Goal: Navigation & Orientation: Understand site structure

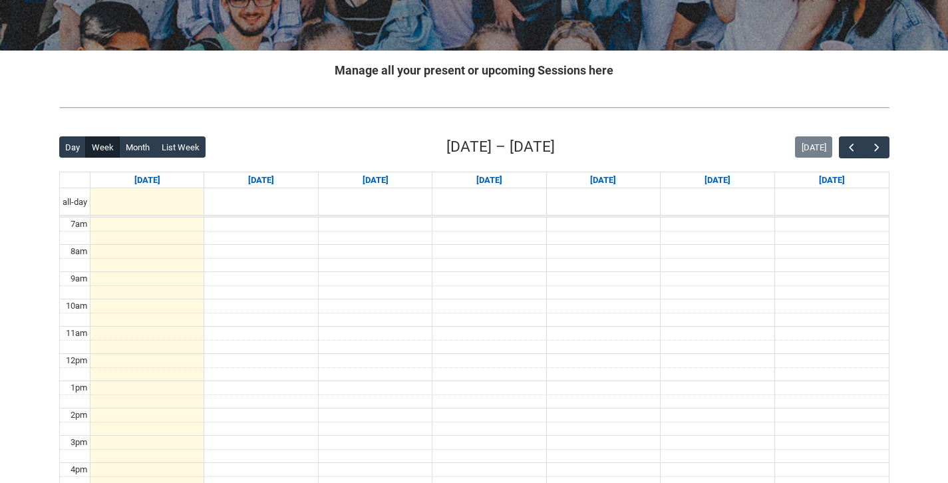
scroll to position [240, 0]
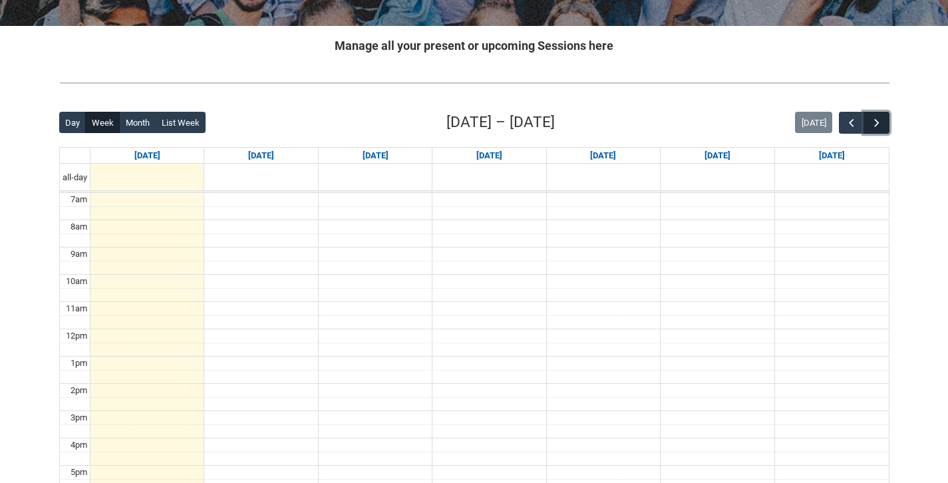
click at [885, 122] on button "button" at bounding box center [876, 123] width 25 height 22
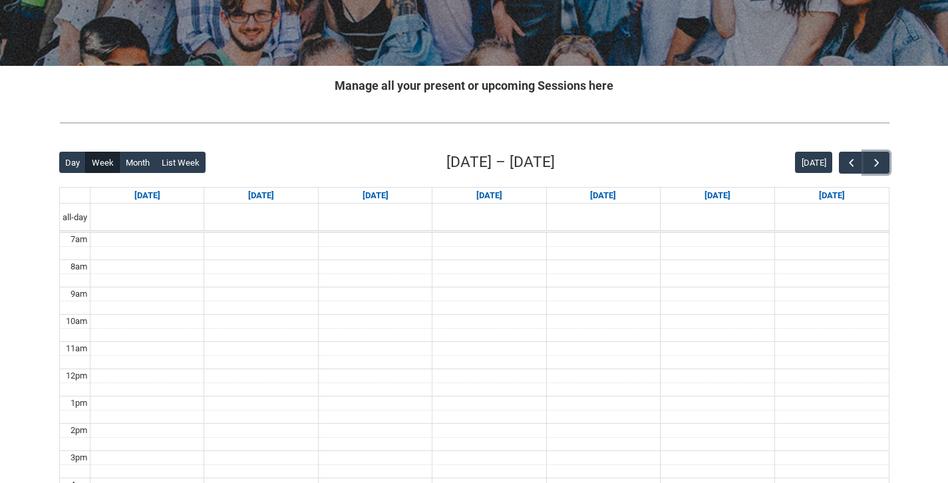
scroll to position [0, 0]
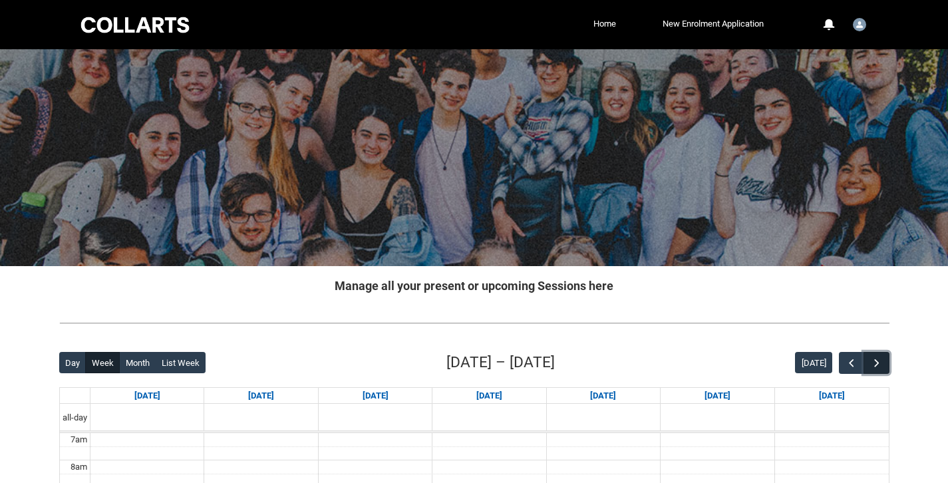
click at [880, 369] on span "button" at bounding box center [876, 363] width 13 height 13
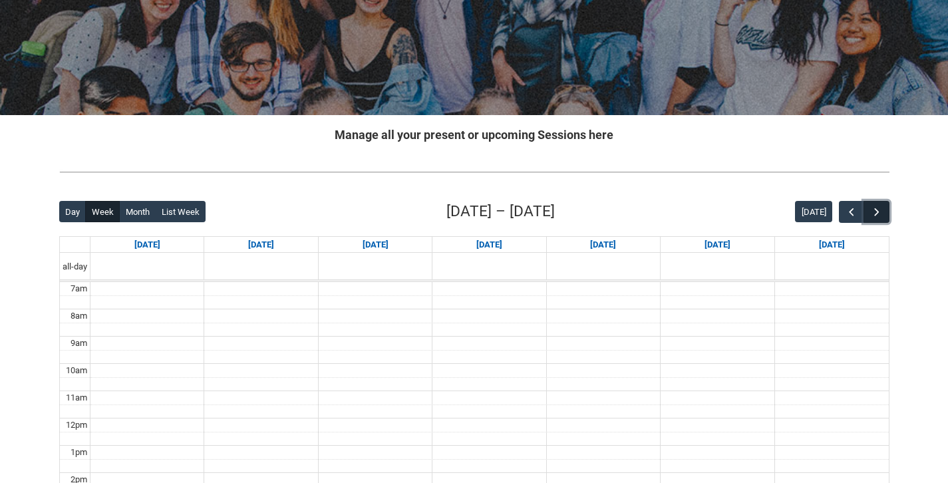
scroll to position [156, 0]
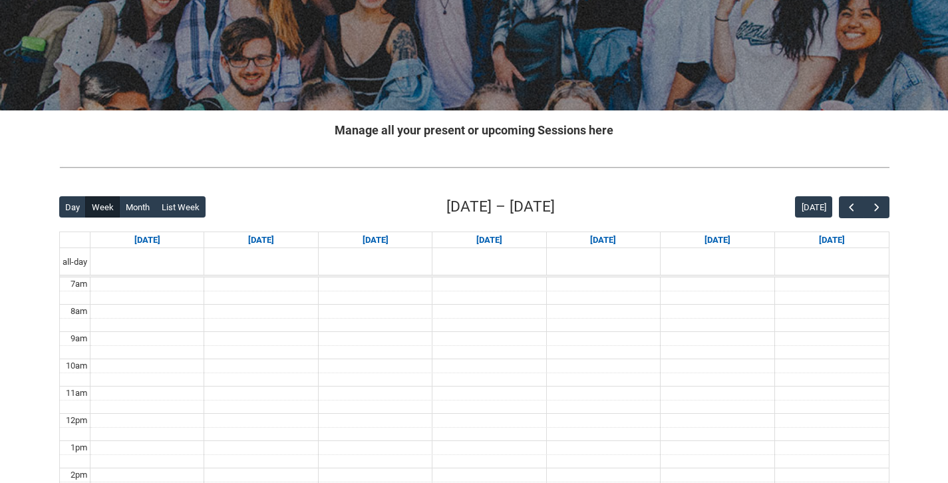
click at [899, 246] on div "Back Loading... This page should update in a few seconds... Day Week Month List…" at bounding box center [475, 455] width 852 height 540
click at [846, 209] on span "button" at bounding box center [851, 207] width 13 height 13
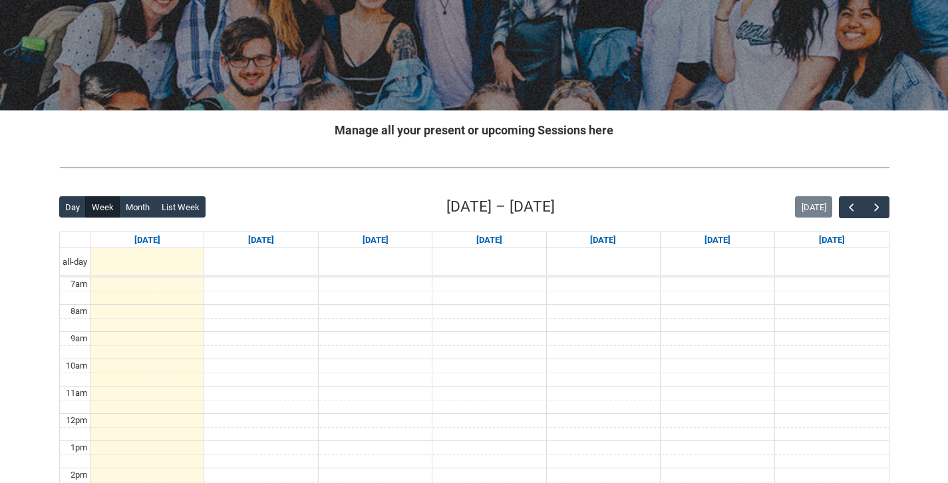
click at [720, 199] on div "Day Week Month List Week [DATE] – [DATE] [DATE]" at bounding box center [474, 207] width 830 height 23
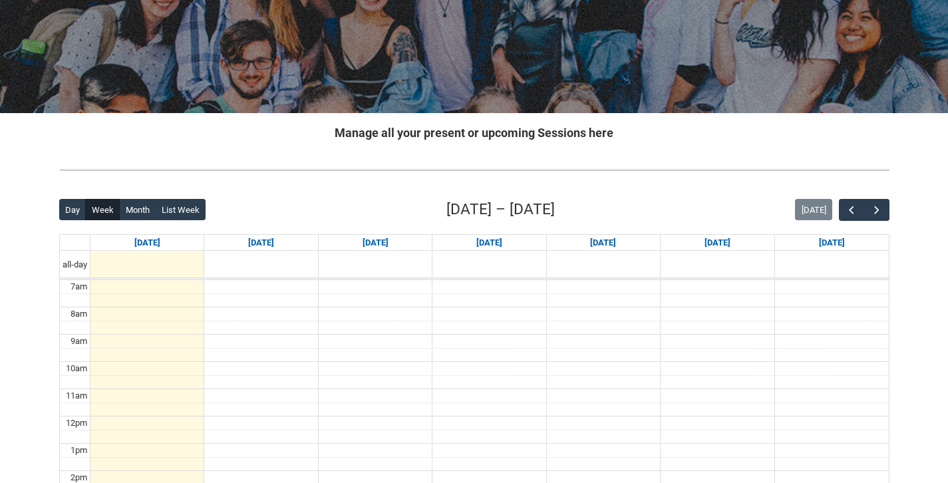
scroll to position [0, 0]
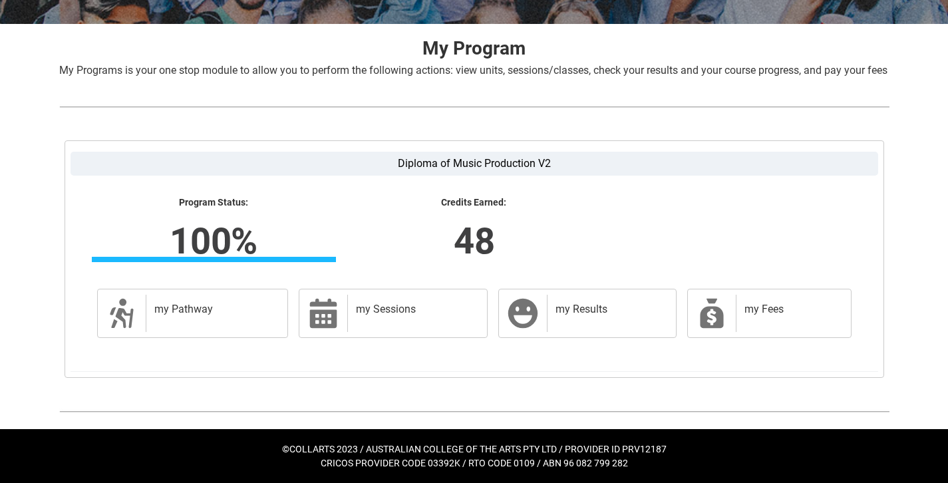
scroll to position [258, 0]
click at [194, 309] on h2 "my Pathway" at bounding box center [214, 309] width 120 height 13
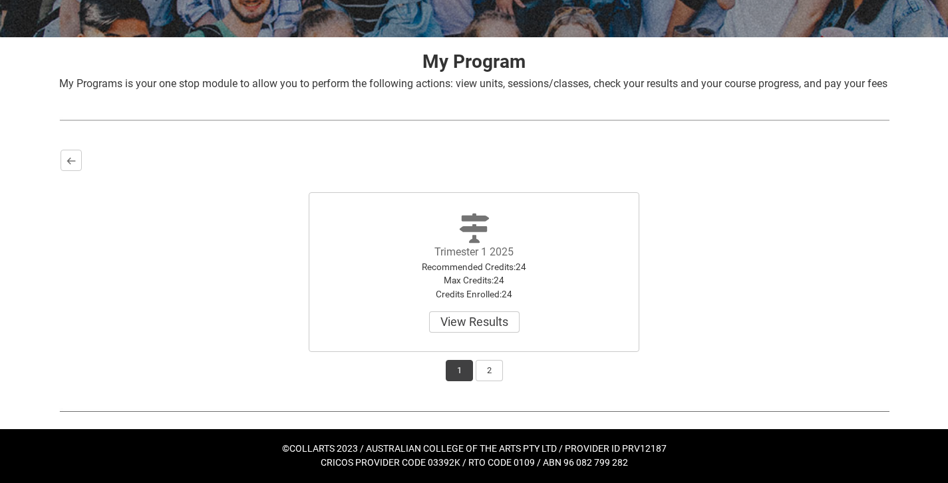
scroll to position [244, 0]
click at [489, 368] on button "2" at bounding box center [489, 370] width 27 height 21
click at [468, 369] on button "1" at bounding box center [459, 370] width 27 height 21
click at [67, 166] on button "Back" at bounding box center [71, 160] width 21 height 21
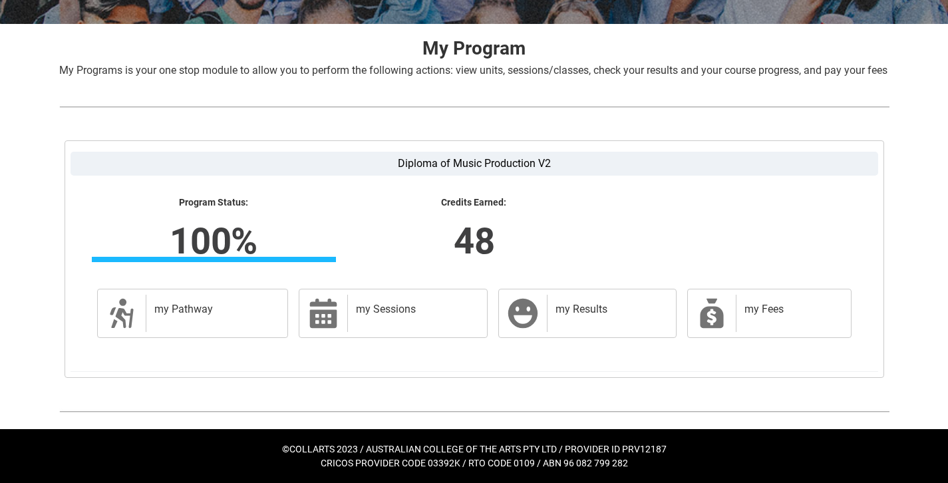
scroll to position [0, 0]
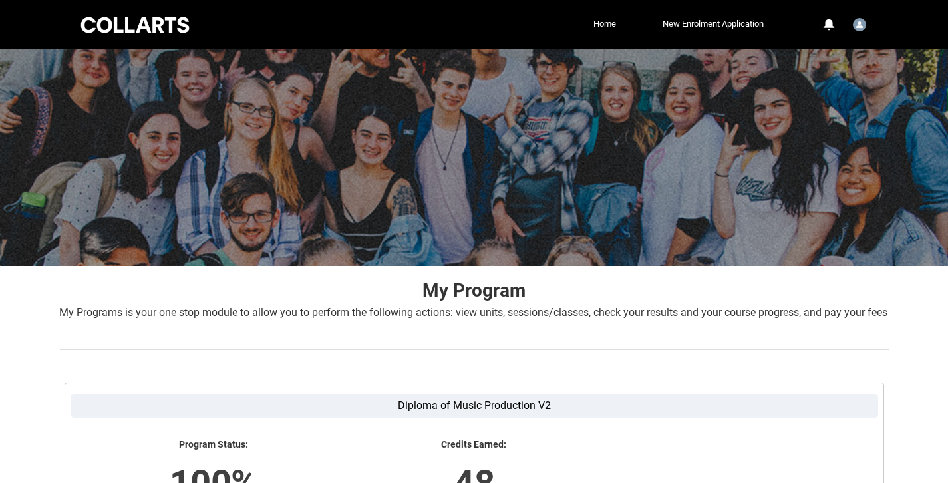
click at [156, 32] on div at bounding box center [135, 25] width 113 height 21
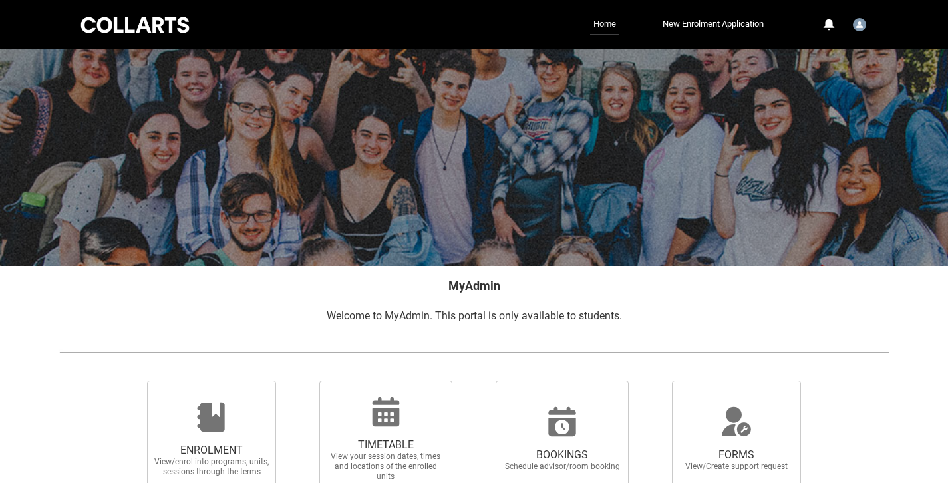
click at [595, 25] on link "Home" at bounding box center [604, 24] width 29 height 21
